Goal: Task Accomplishment & Management: Manage account settings

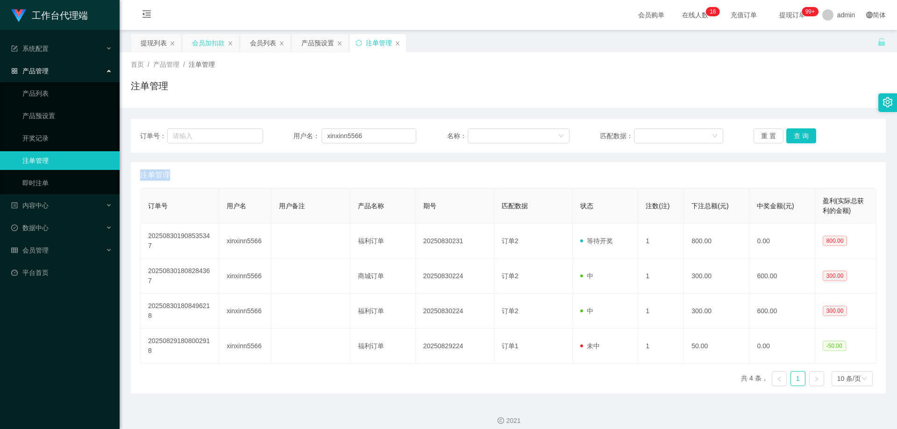
click at [215, 38] on div "会员加扣款" at bounding box center [208, 43] width 33 height 18
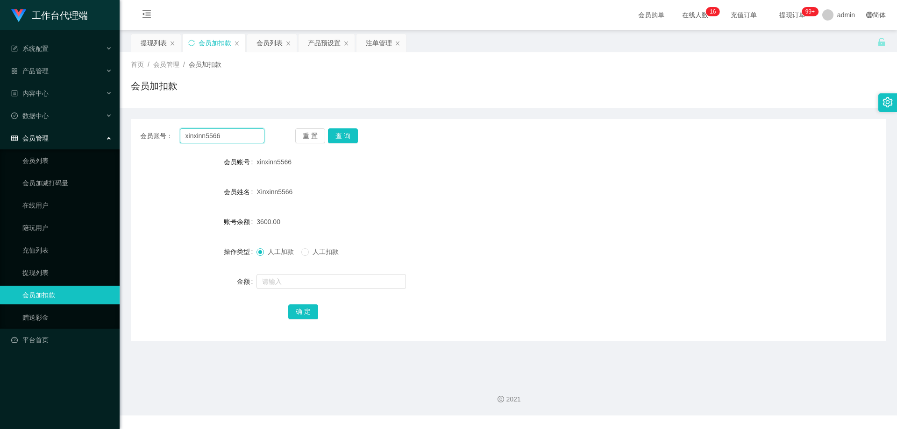
drag, startPoint x: 188, startPoint y: 132, endPoint x: 175, endPoint y: 133, distance: 12.7
click at [127, 132] on main "关闭左侧 关闭右侧 关闭其它 刷新页面 提现列表 会员加扣款 会员列表 产品预设置 注单管理 首页 / 会员管理 / 会员加扣款 / 会员加扣款 会员账号： …" at bounding box center [509, 201] width 778 height 343
paste input "6122770"
type input "6122770"
click at [344, 135] on button "查 询" at bounding box center [343, 136] width 30 height 15
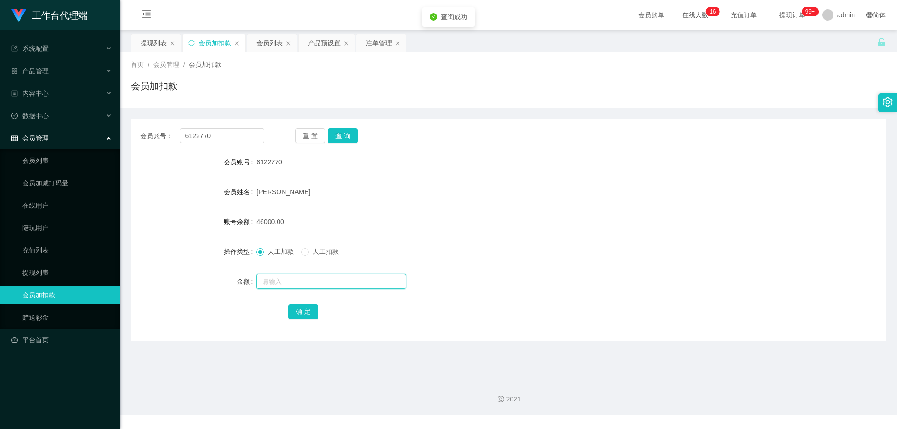
click at [284, 280] on input "text" at bounding box center [332, 281] width 150 height 15
type input "30000"
click at [293, 314] on button "确 定" at bounding box center [303, 312] width 30 height 15
click at [505, 269] on form "会员账号 6122770 会员姓名 [PERSON_NAME] 账号余额 76000.00 操作类型 人工加款 人工扣款 金额 确 定" at bounding box center [508, 237] width 755 height 168
click at [534, 259] on div "人工加款 人工扣款" at bounding box center [477, 252] width 441 height 19
